Goal: Navigation & Orientation: Understand site structure

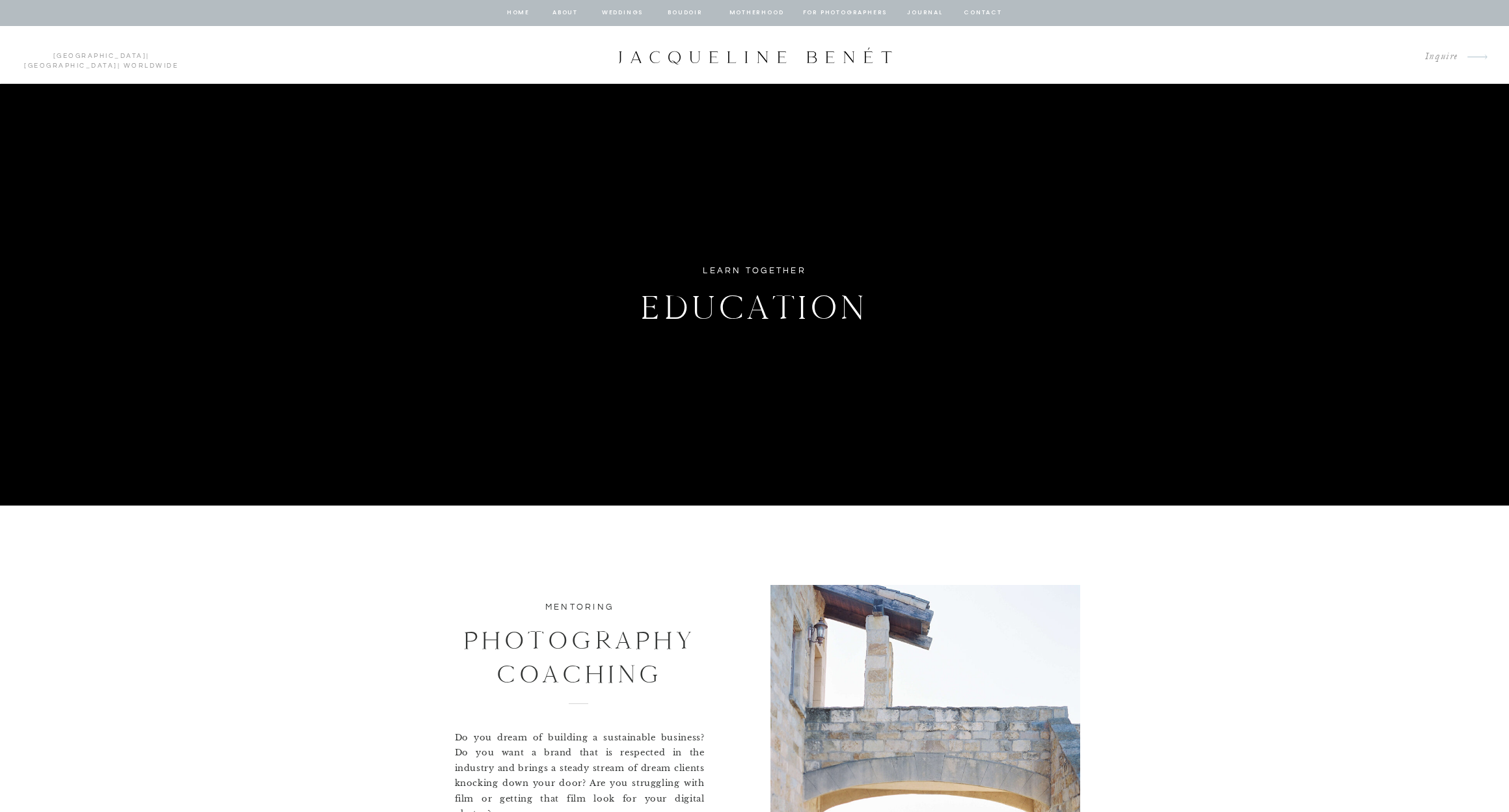
scroll to position [2, 0]
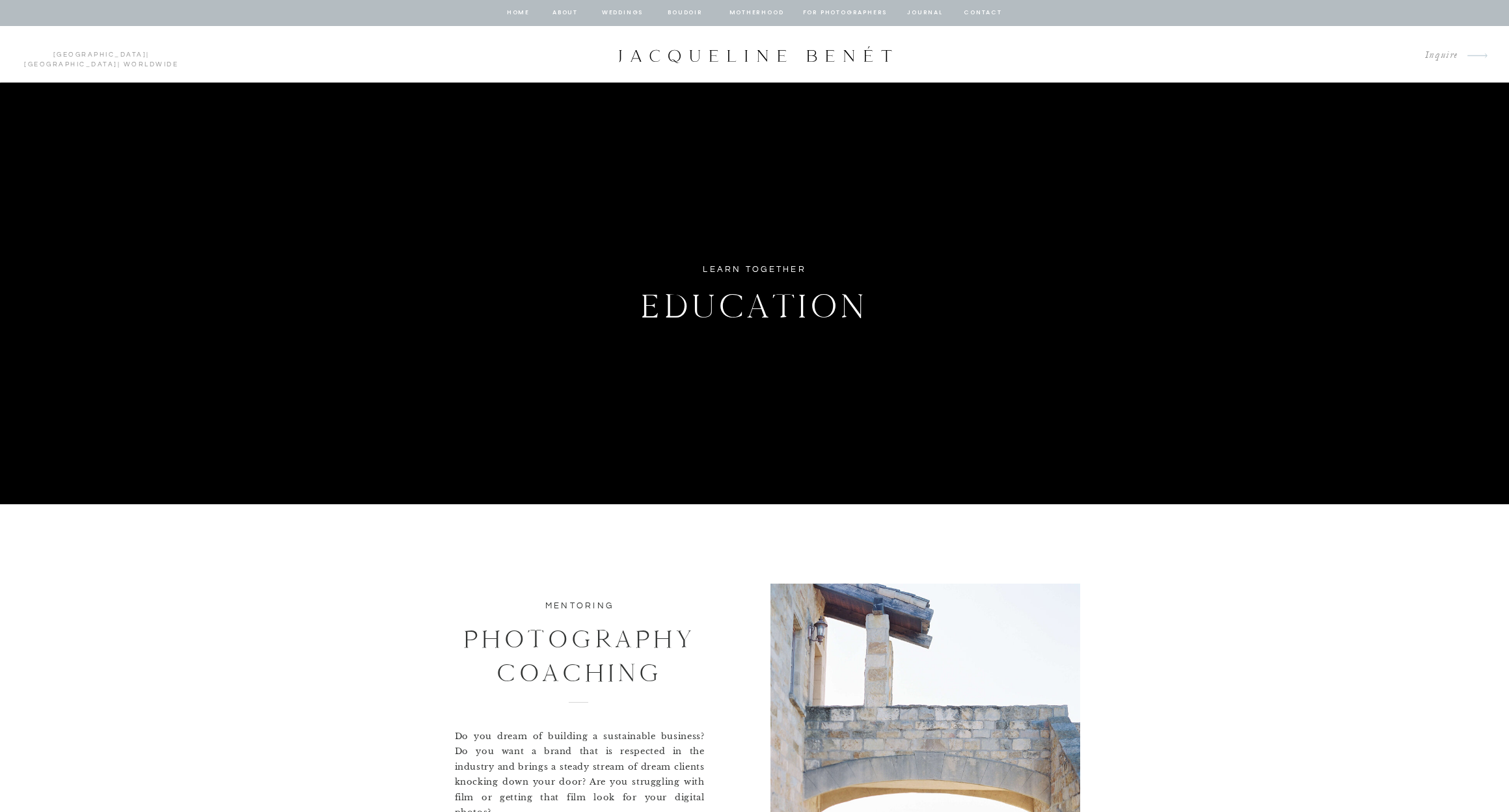
click at [568, 13] on nav "about" at bounding box center [566, 13] width 28 height 12
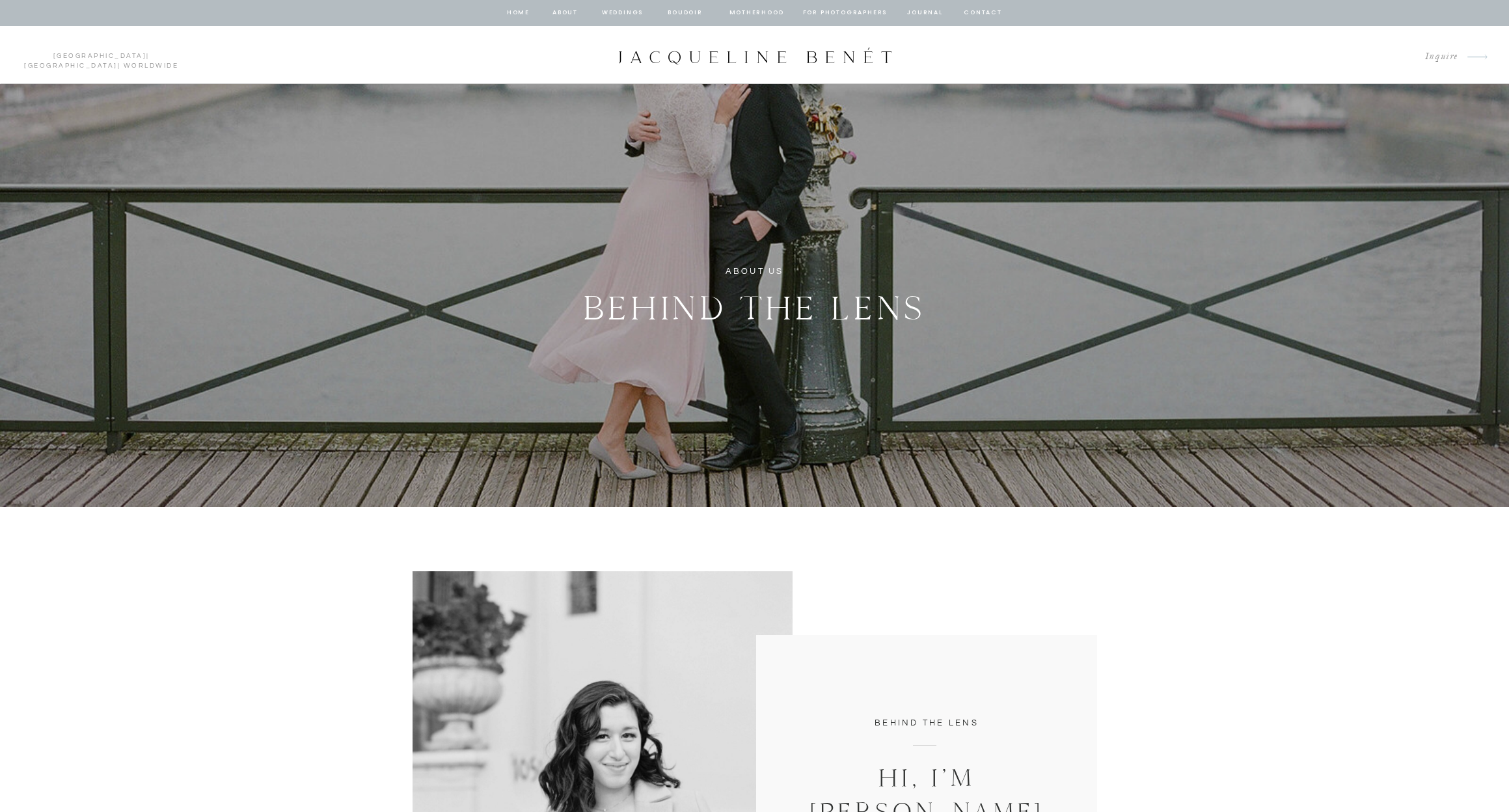
click at [617, 14] on nav "Weddings" at bounding box center [622, 13] width 44 height 12
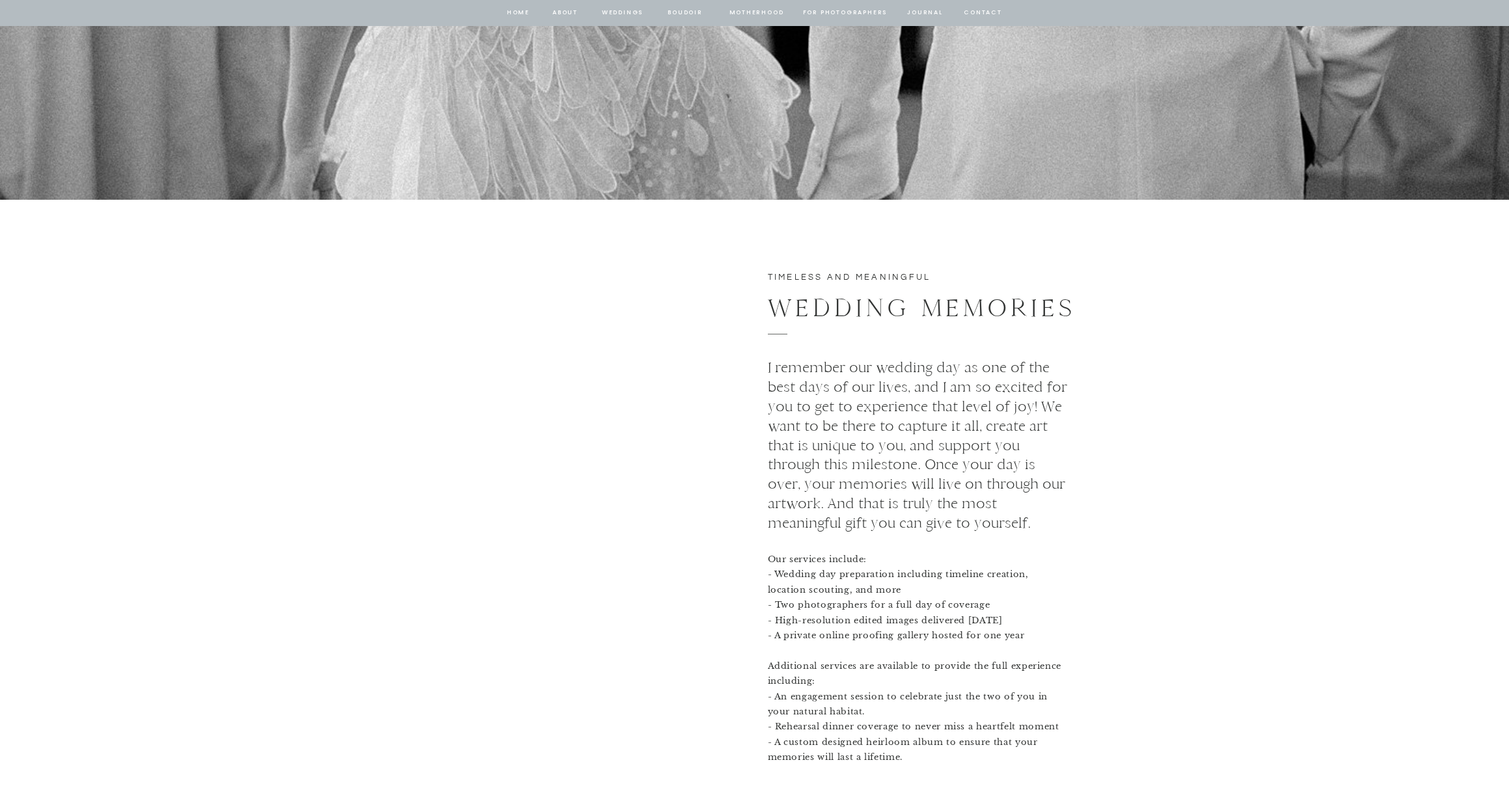
scroll to position [4859, 0]
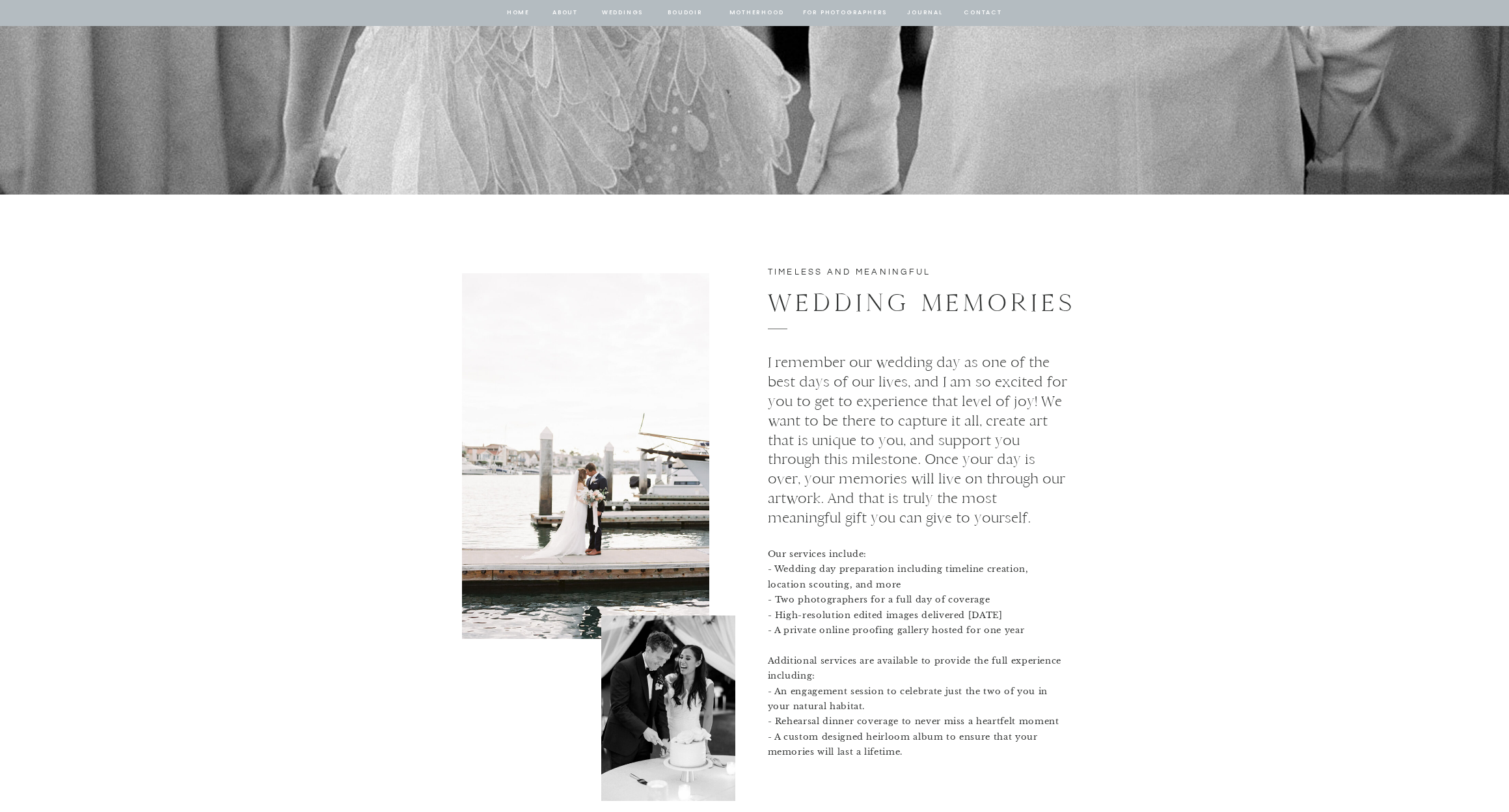
click at [686, 13] on nav "BOUDOIR" at bounding box center [685, 13] width 37 height 12
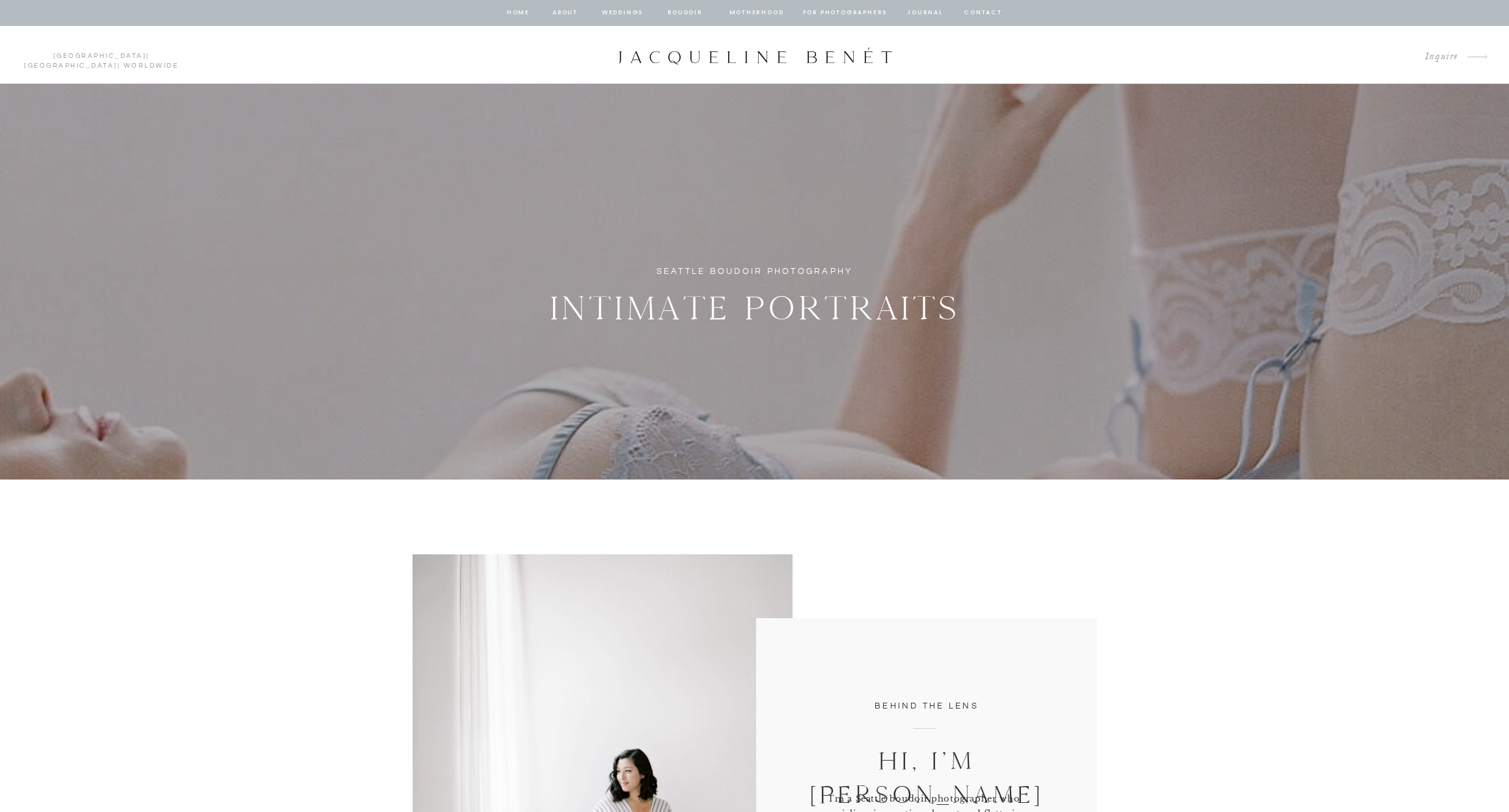
click at [819, 14] on nav "for photographers" at bounding box center [845, 13] width 84 height 12
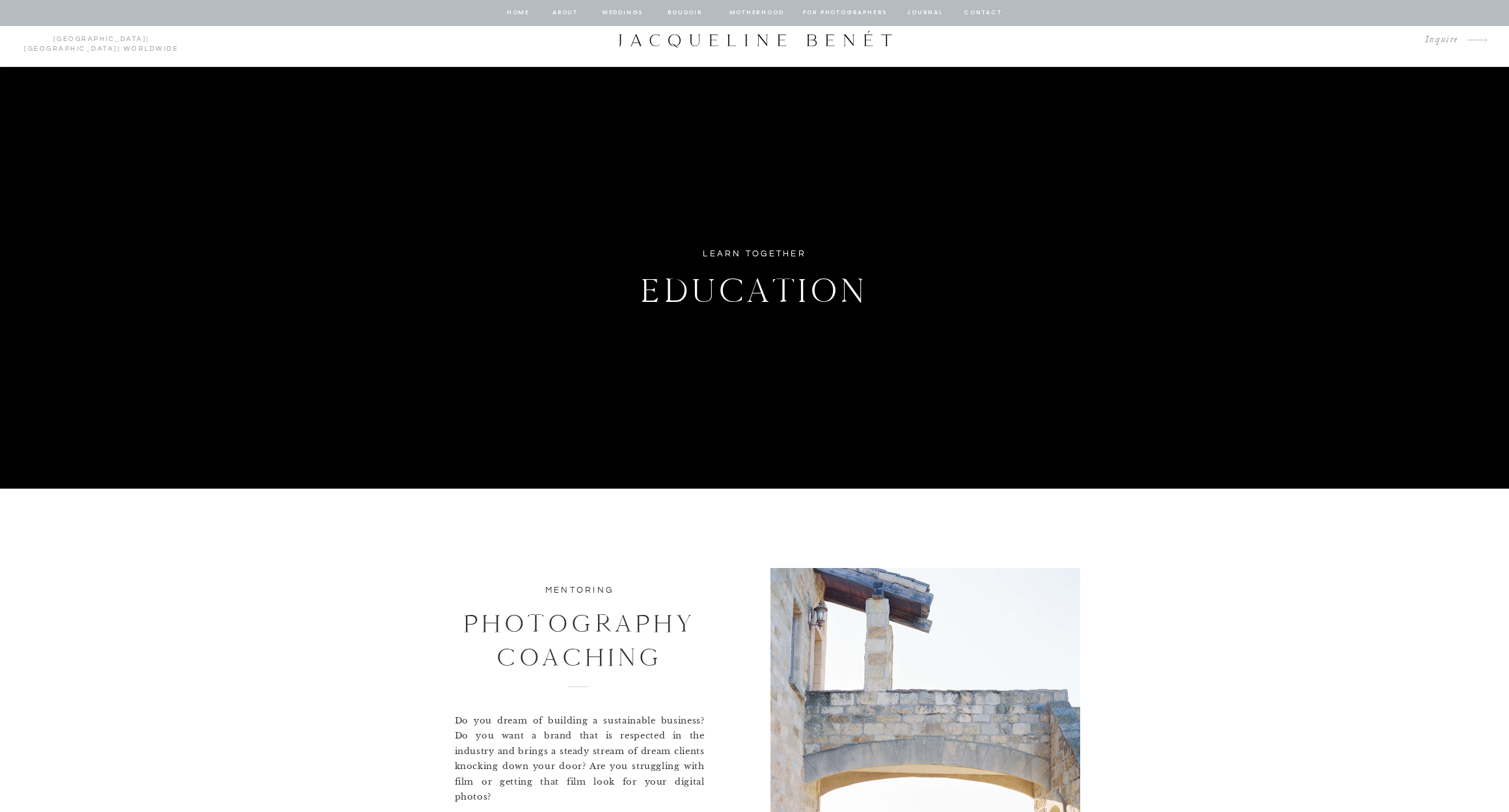
scroll to position [17, 0]
click at [1451, 38] on p "Inquire" at bounding box center [1436, 40] width 43 height 17
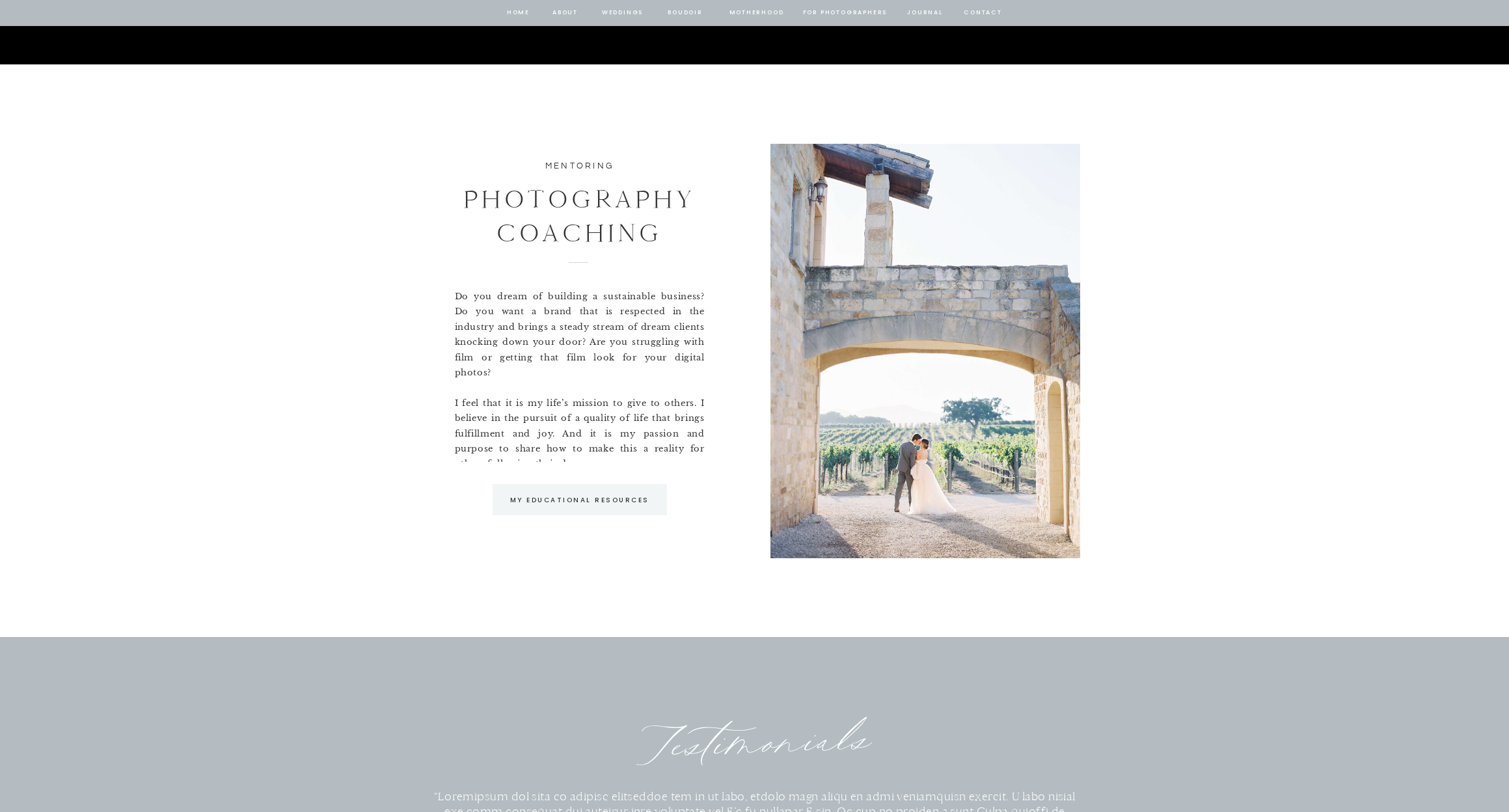
scroll to position [485, 0]
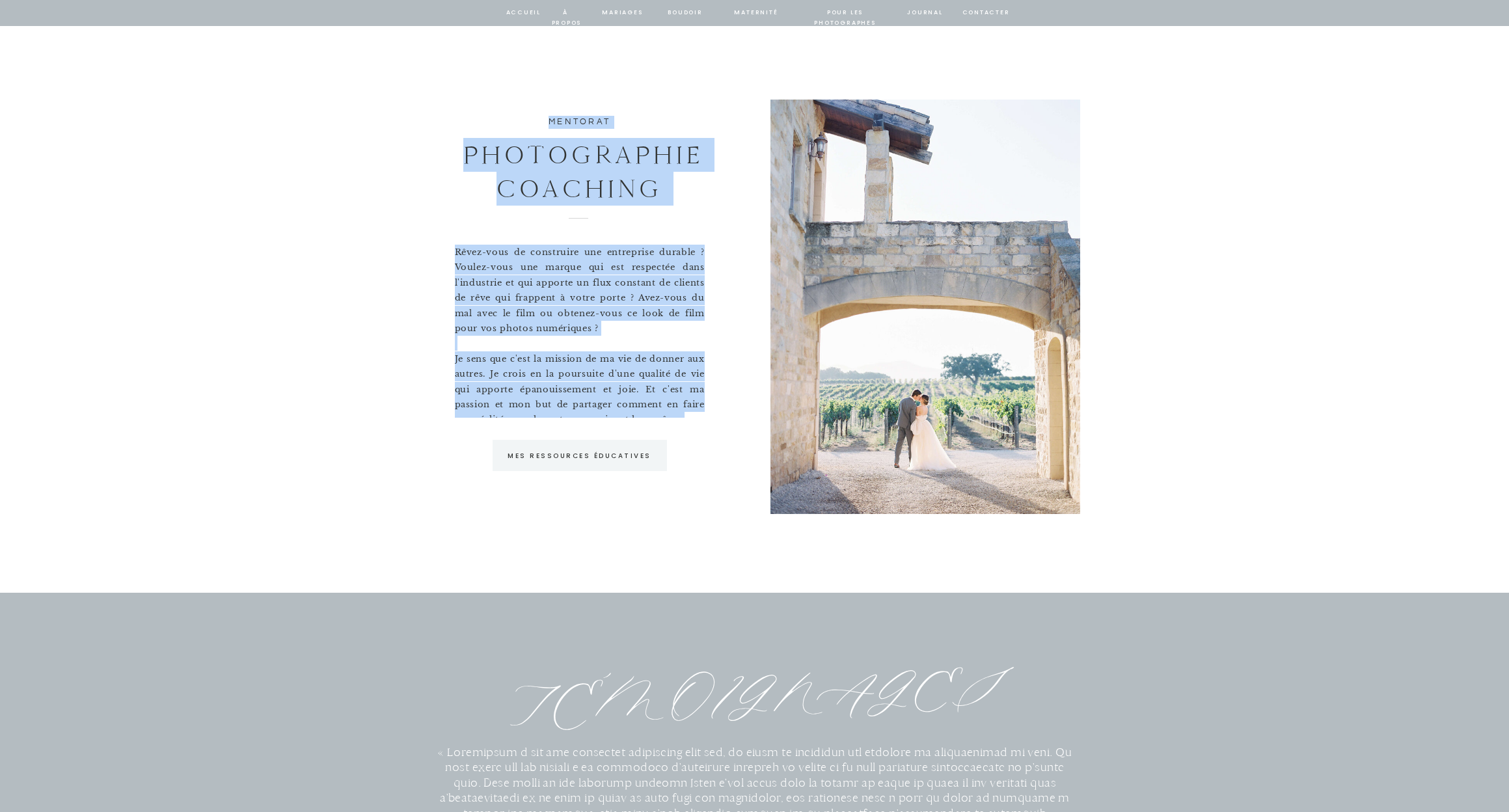
drag, startPoint x: 561, startPoint y: 138, endPoint x: 701, endPoint y: 415, distance: 310.4
click at [701, 415] on div "Mentorat photographie Coaching Rêvez-vous de construire une entreprise durable …" at bounding box center [755, 307] width 781 height 572
click at [603, 456] on p "MES RESSOURCES ÉDUCATIVES" at bounding box center [579, 456] width 159 height 12
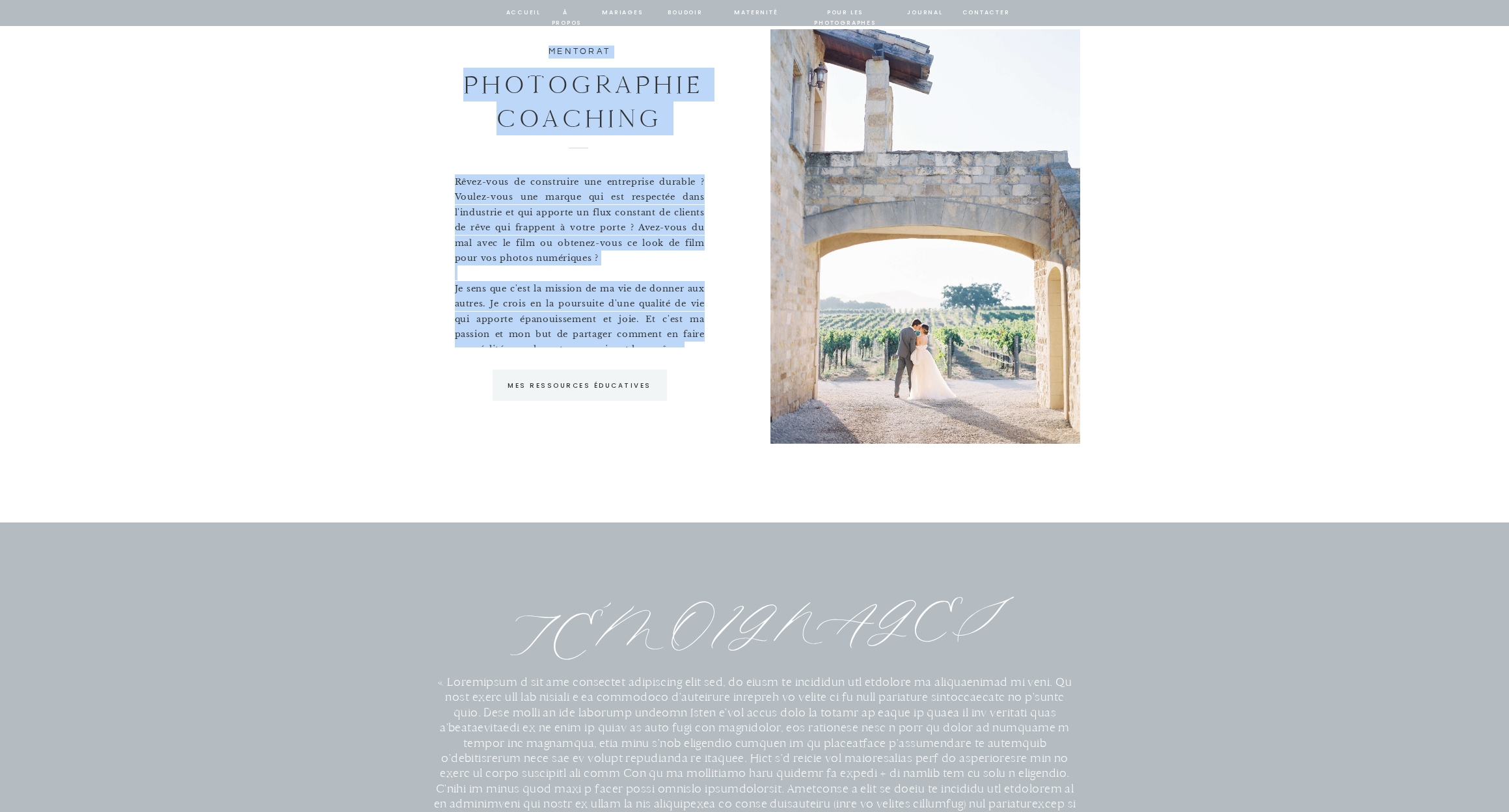
scroll to position [953, 0]
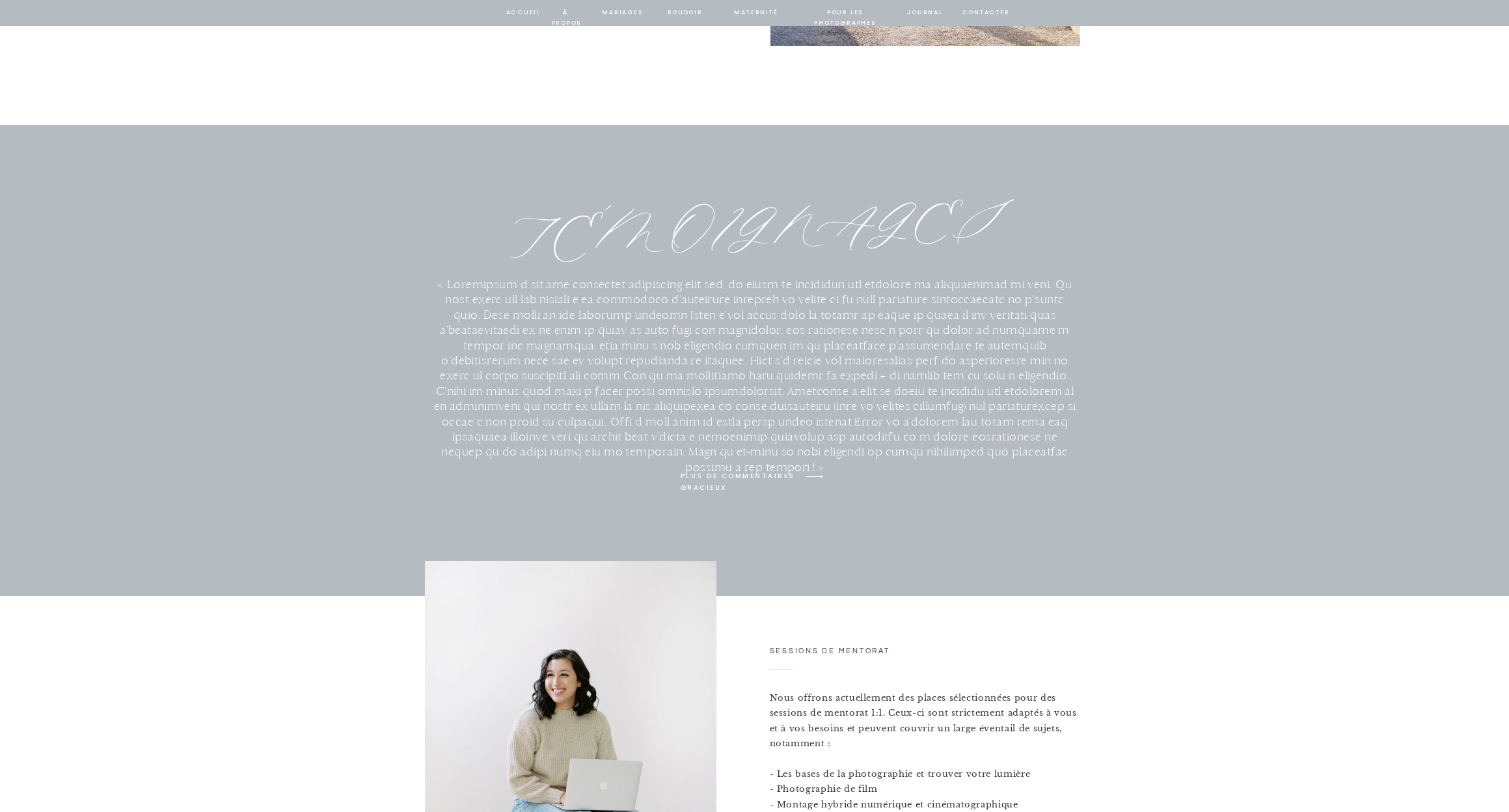
click at [707, 476] on p "PLUS DE COMMENTAIRES GRACIEUX" at bounding box center [740, 475] width 118 height 12
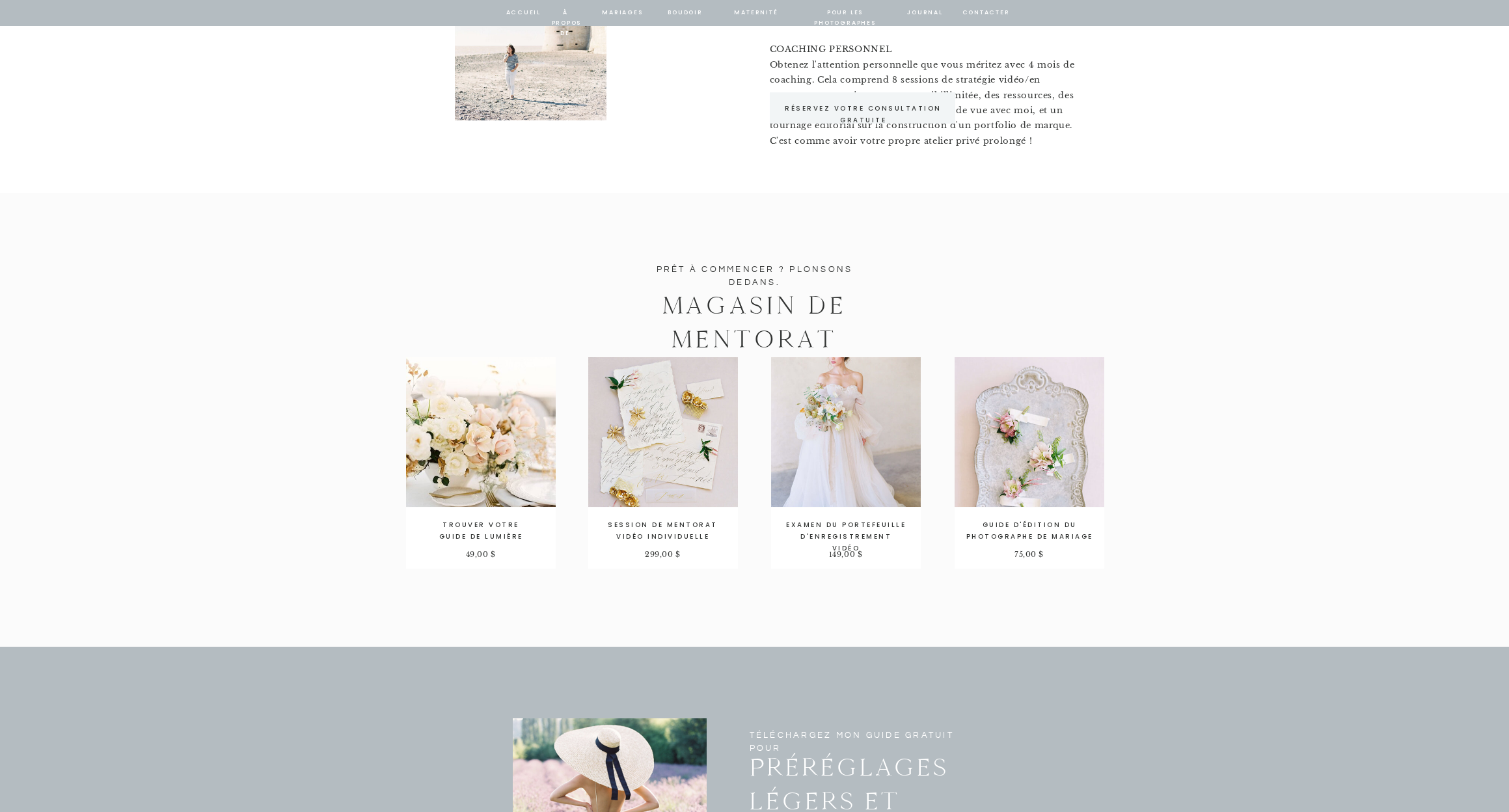
scroll to position [2047, 0]
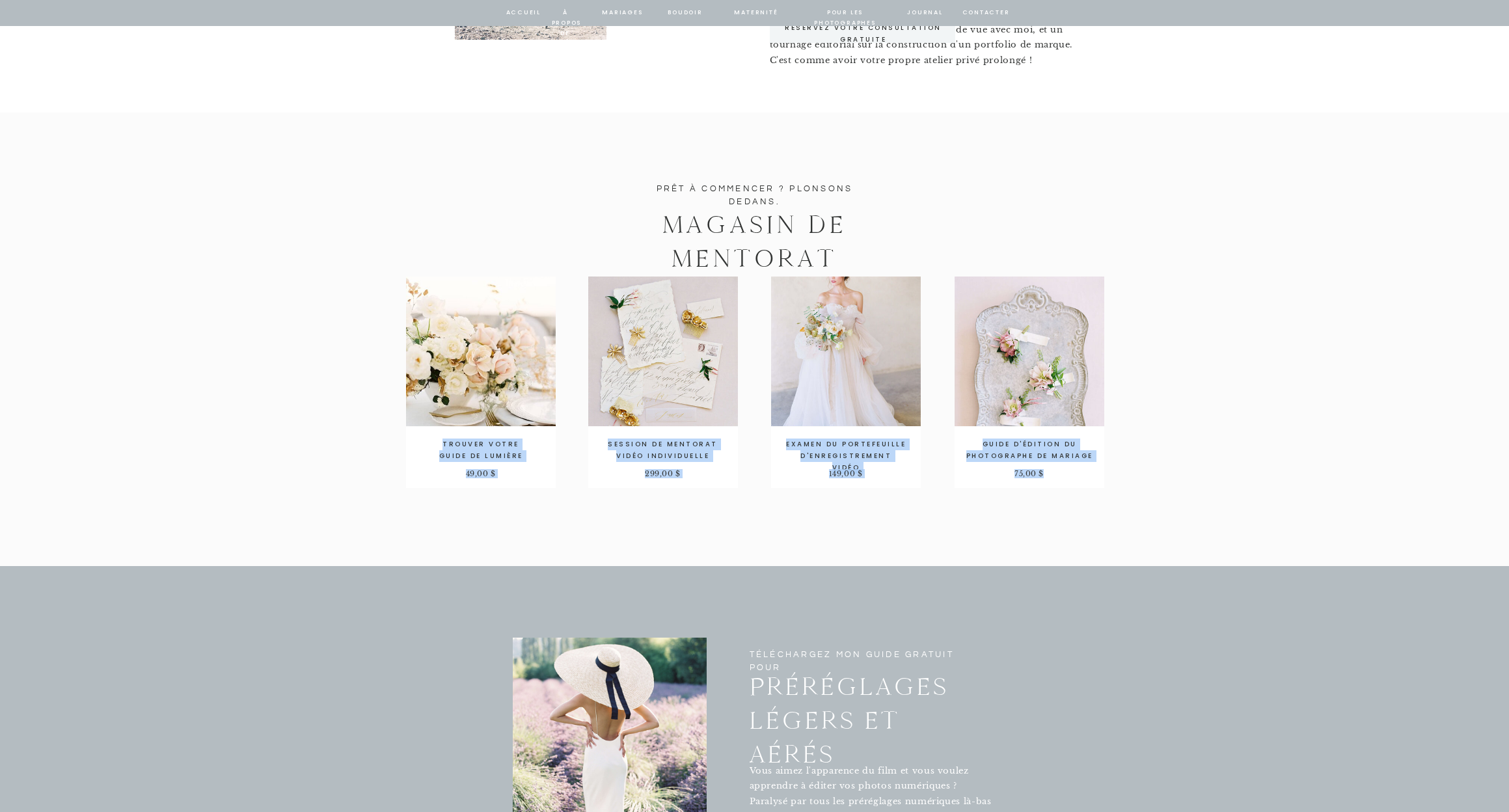
drag, startPoint x: 333, startPoint y: 357, endPoint x: 1081, endPoint y: 477, distance: 757.6
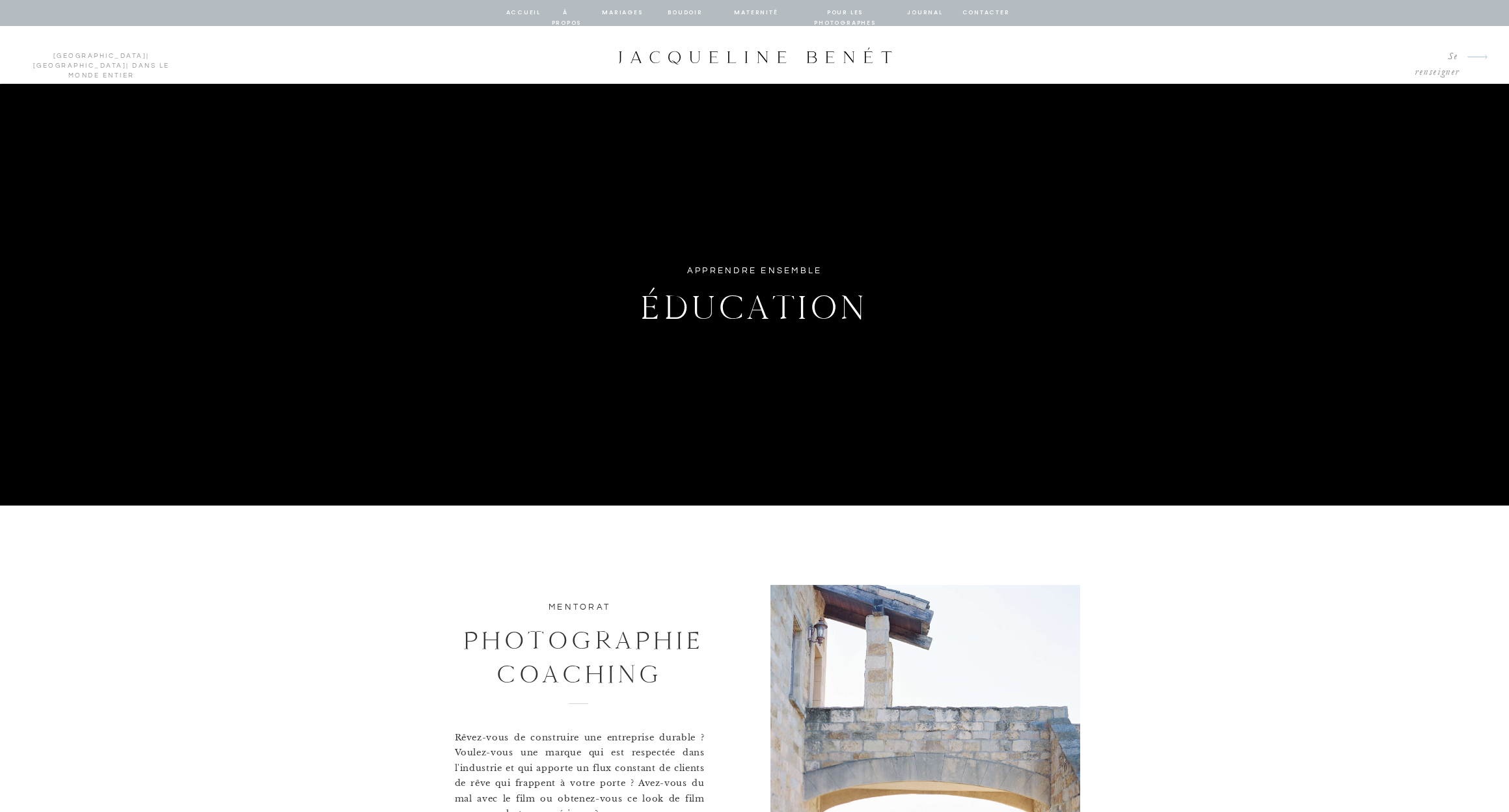
scroll to position [2, 0]
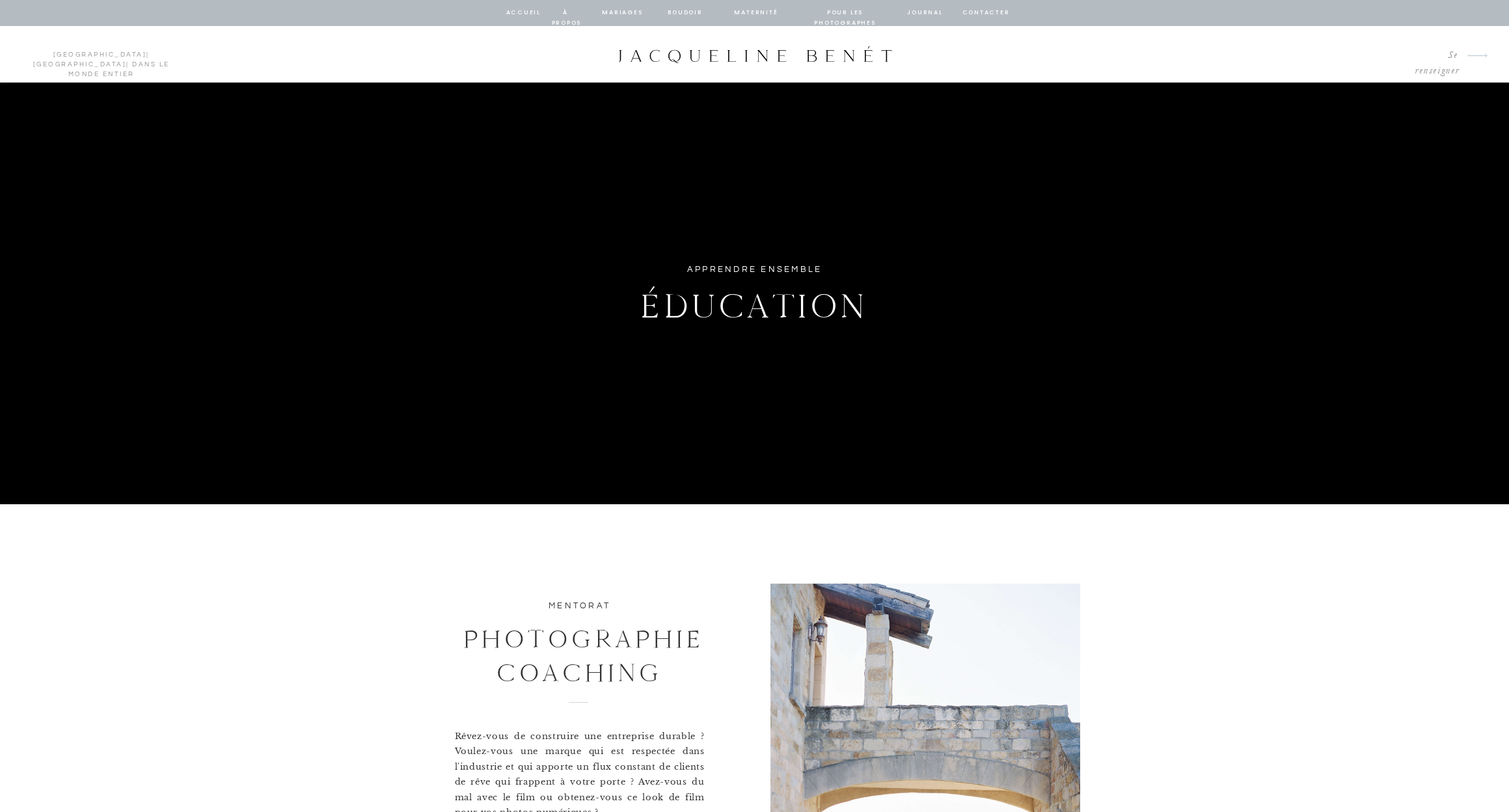
click at [748, 58] on div at bounding box center [755, 54] width 278 height 17
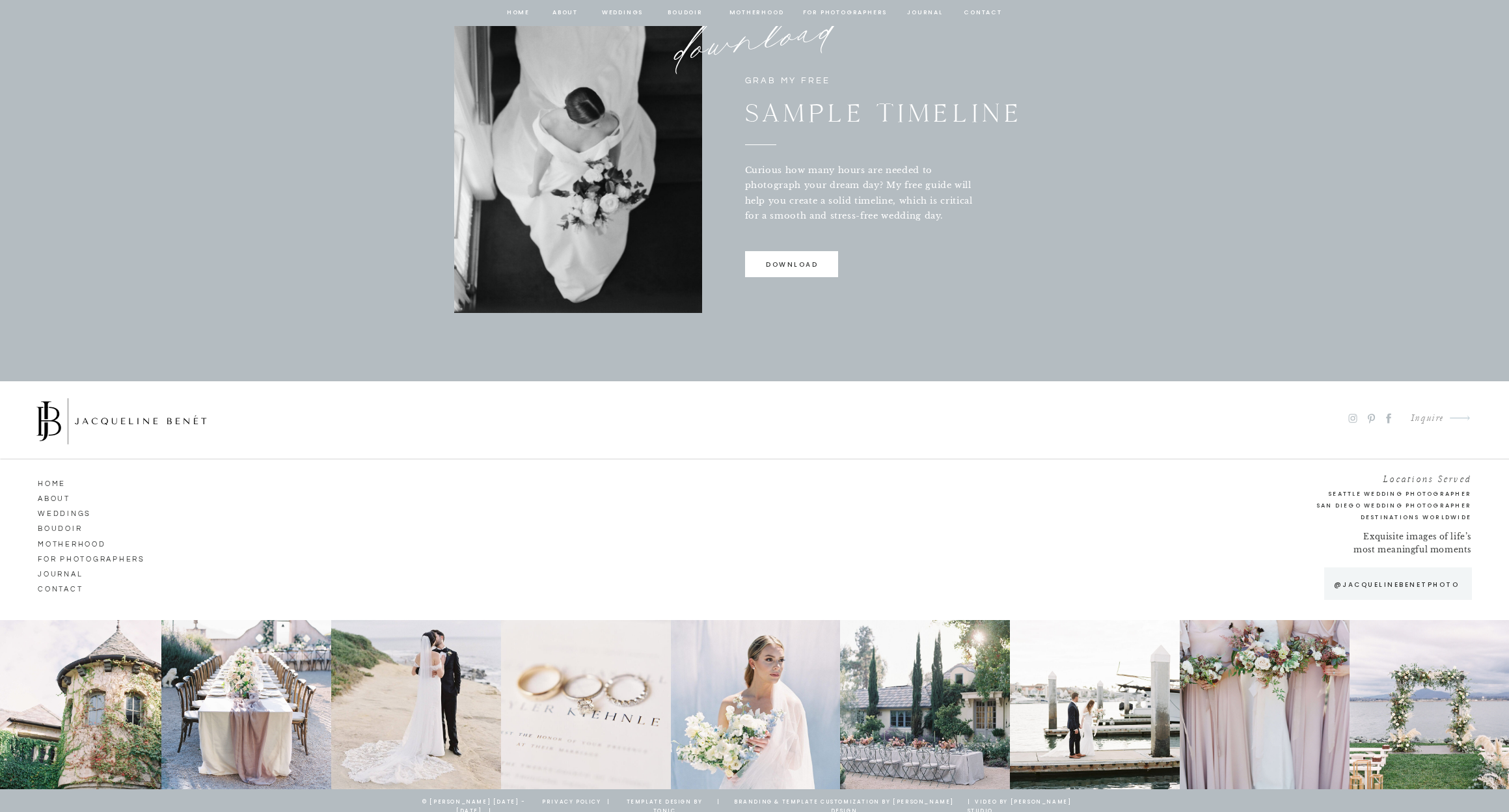
scroll to position [937, 0]
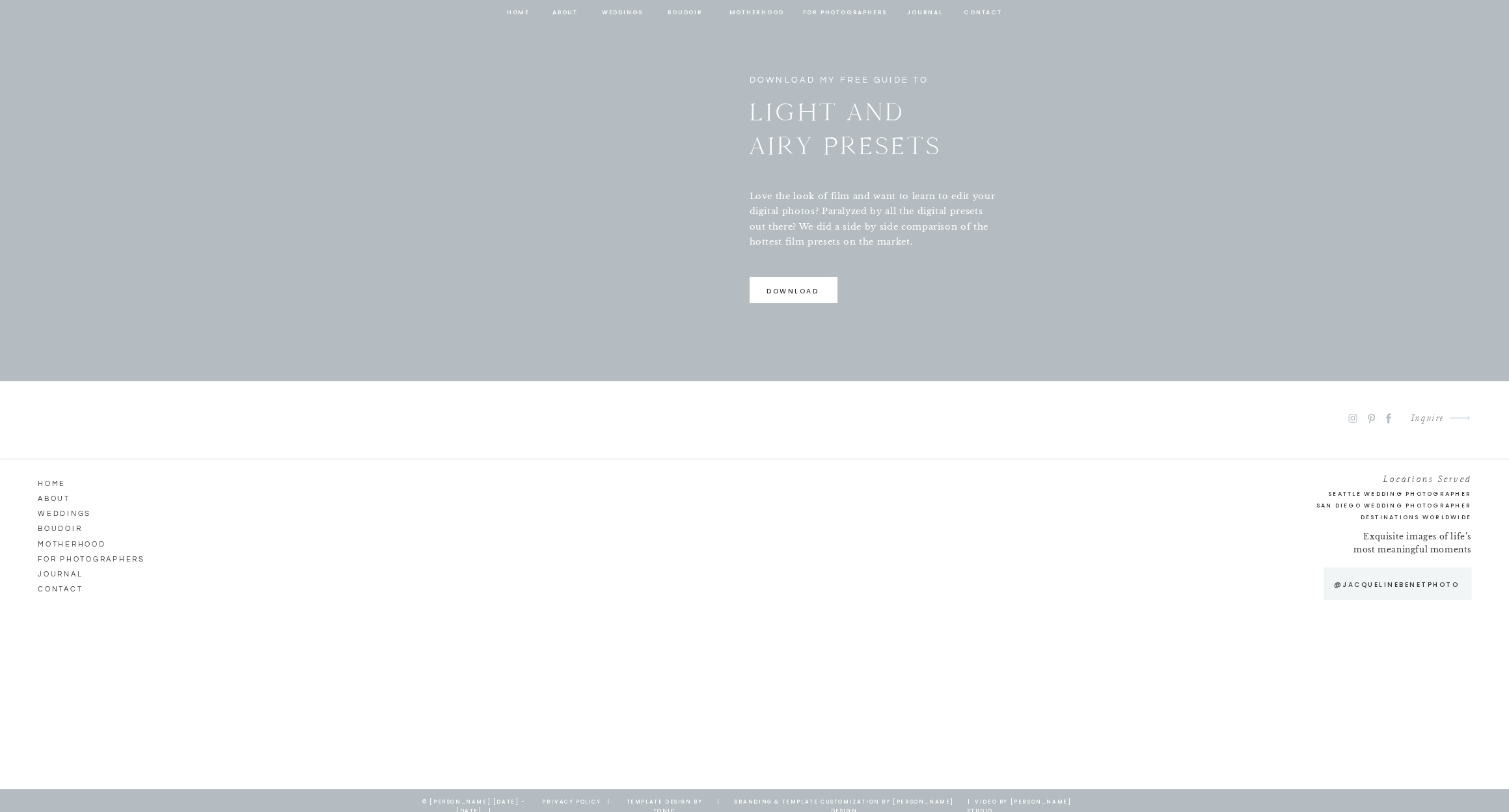
scroll to position [2621, 0]
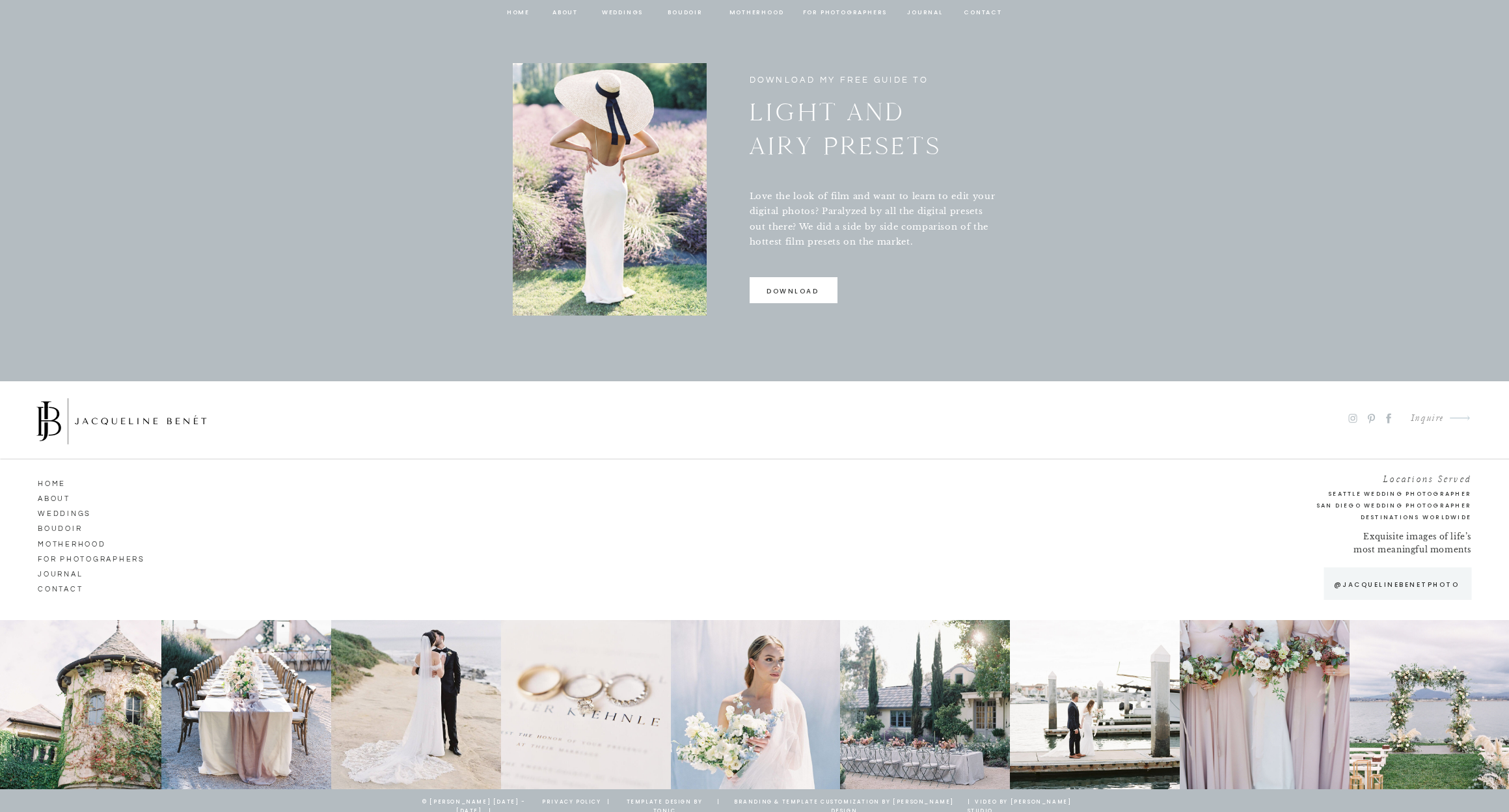
click at [554, 697] on div at bounding box center [585, 704] width 170 height 169
click at [932, 683] on div at bounding box center [924, 704] width 170 height 169
click at [932, 685] on div at bounding box center [924, 704] width 170 height 169
click at [1417, 581] on p "@jacquelinebenetphoto" at bounding box center [1396, 584] width 138 height 11
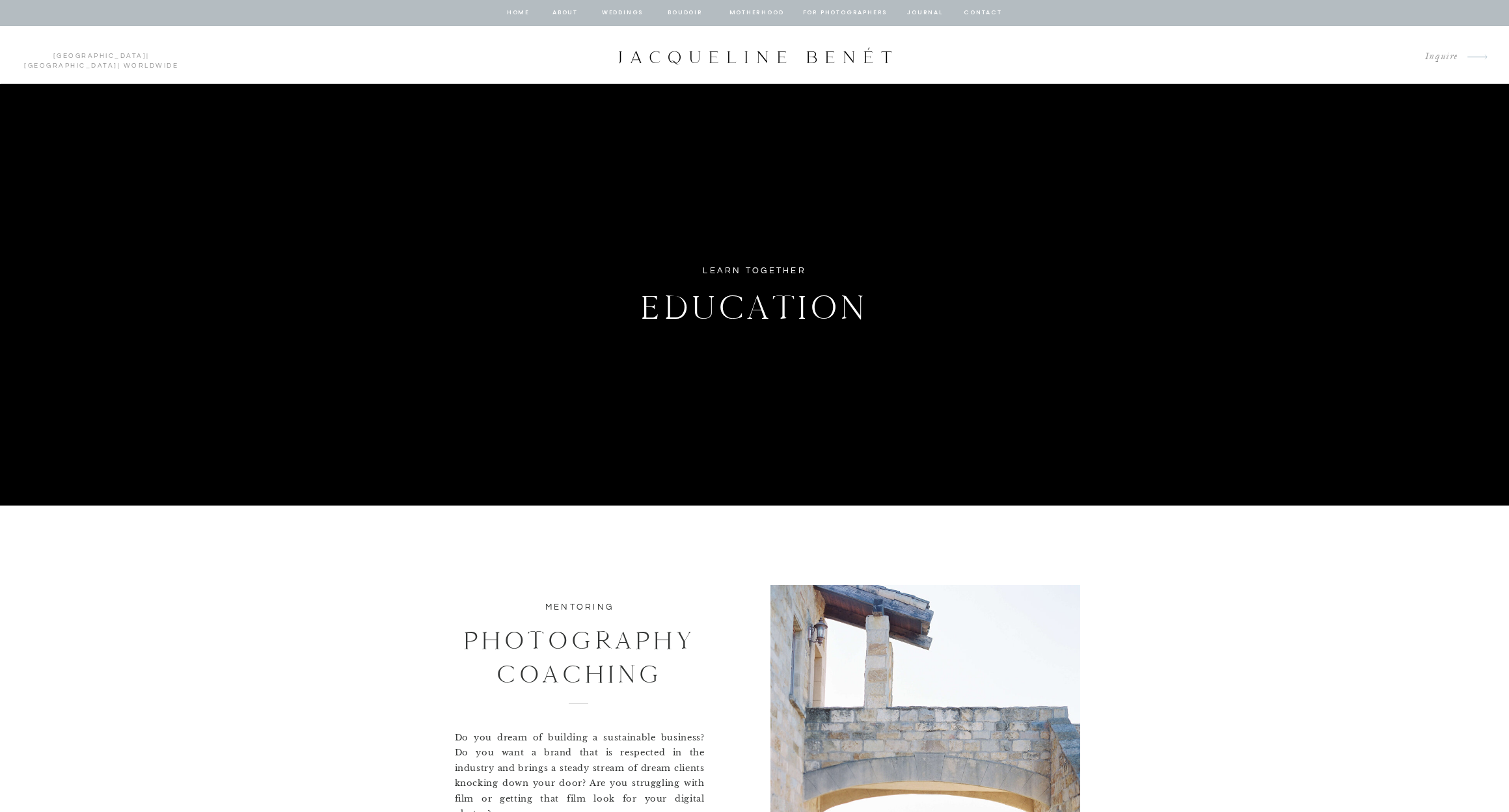
scroll to position [0, 0]
click at [674, 53] on div at bounding box center [755, 55] width 278 height 17
